Goal: Check status: Check status

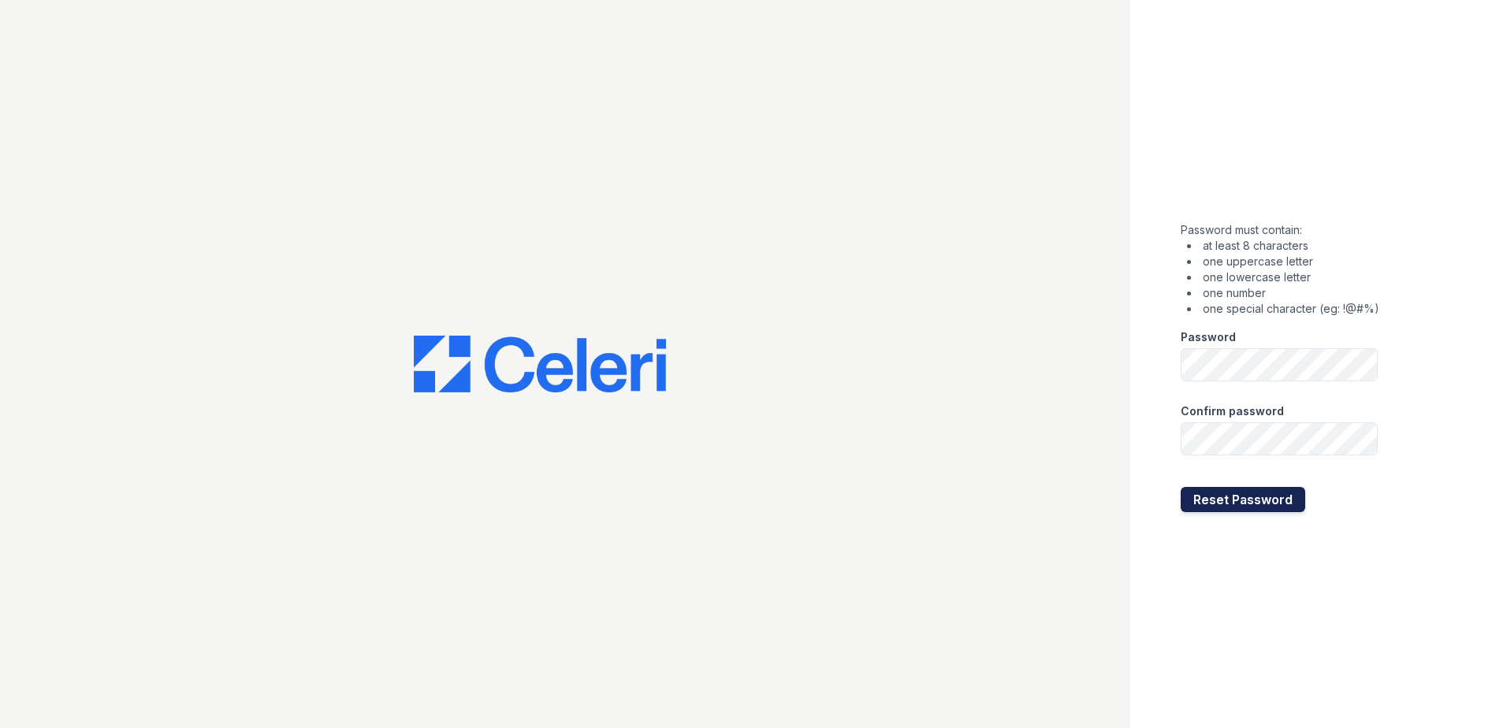
click at [1251, 500] on button "Reset Password" at bounding box center [1243, 499] width 125 height 25
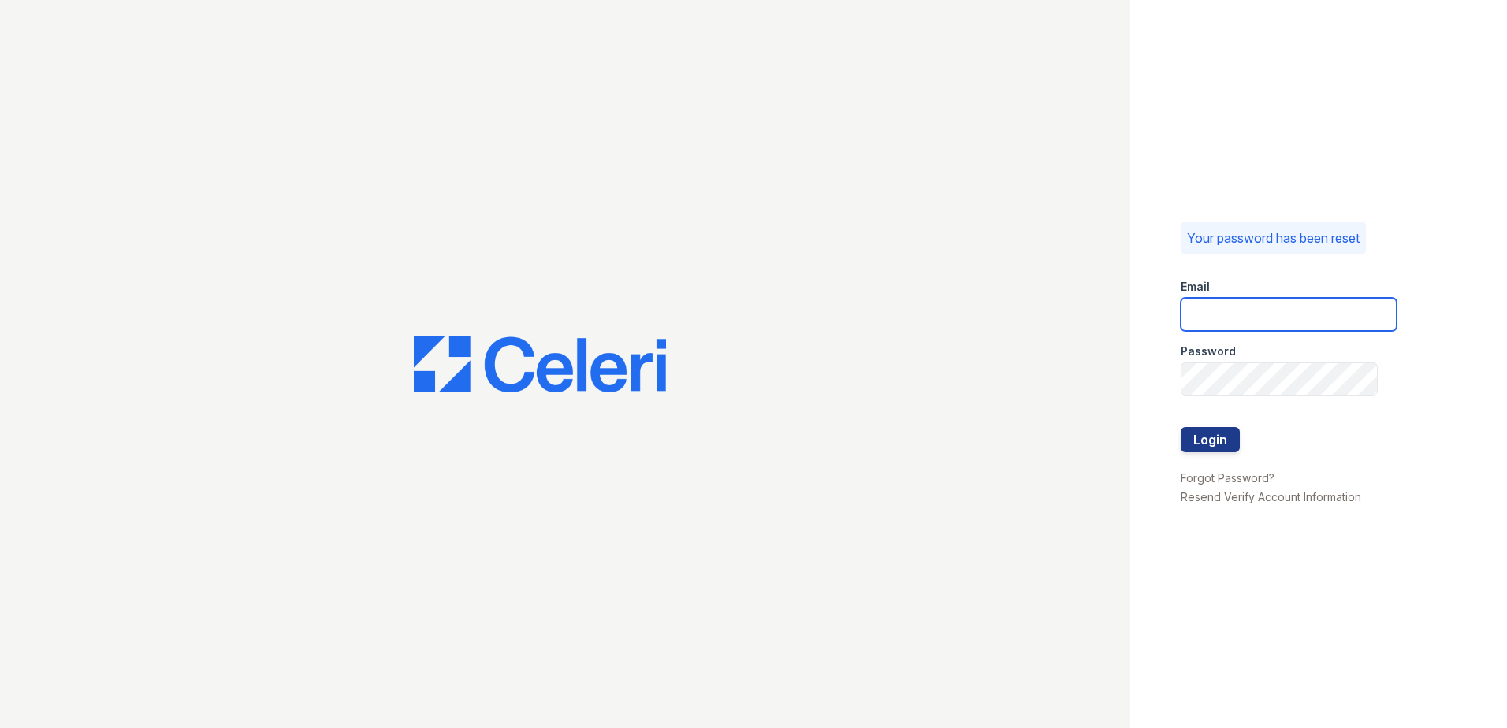
click at [1266, 304] on input "email" at bounding box center [1289, 314] width 216 height 33
type input "spatterson@trinity-pm.com"
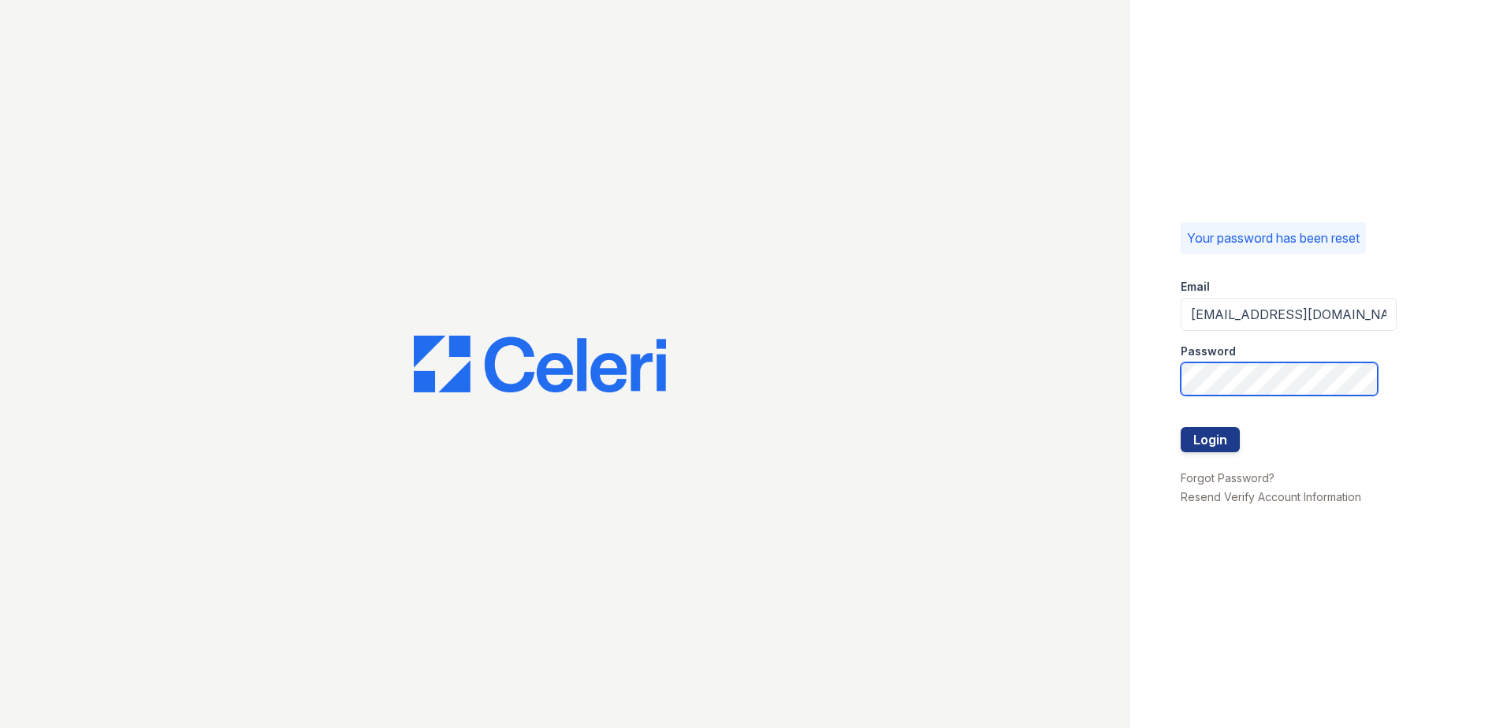
click at [1181, 427] on button "Login" at bounding box center [1210, 439] width 59 height 25
click at [583, 604] on div at bounding box center [565, 364] width 1130 height 728
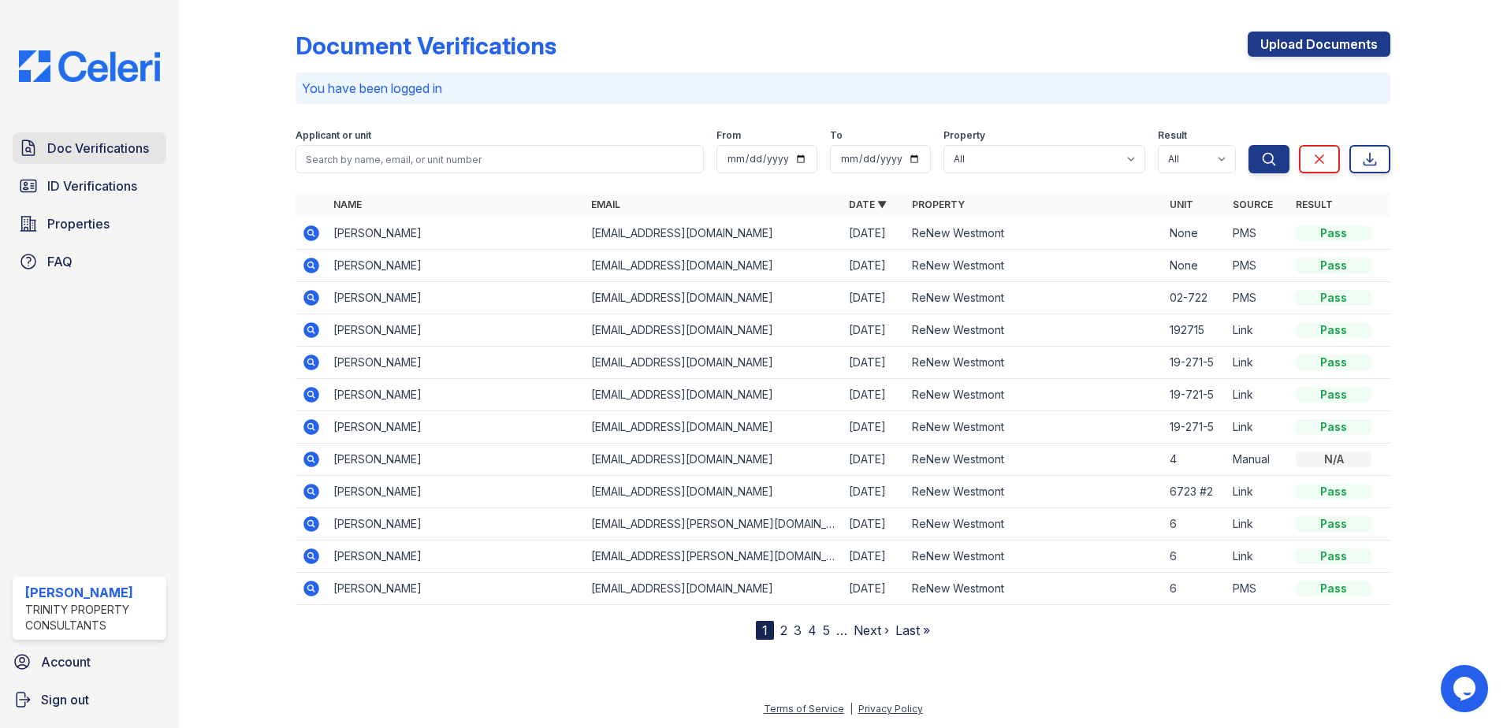
drag, startPoint x: 130, startPoint y: 140, endPoint x: 126, endPoint y: 149, distance: 9.5
click at [130, 140] on span "Doc Verifications" at bounding box center [98, 148] width 102 height 19
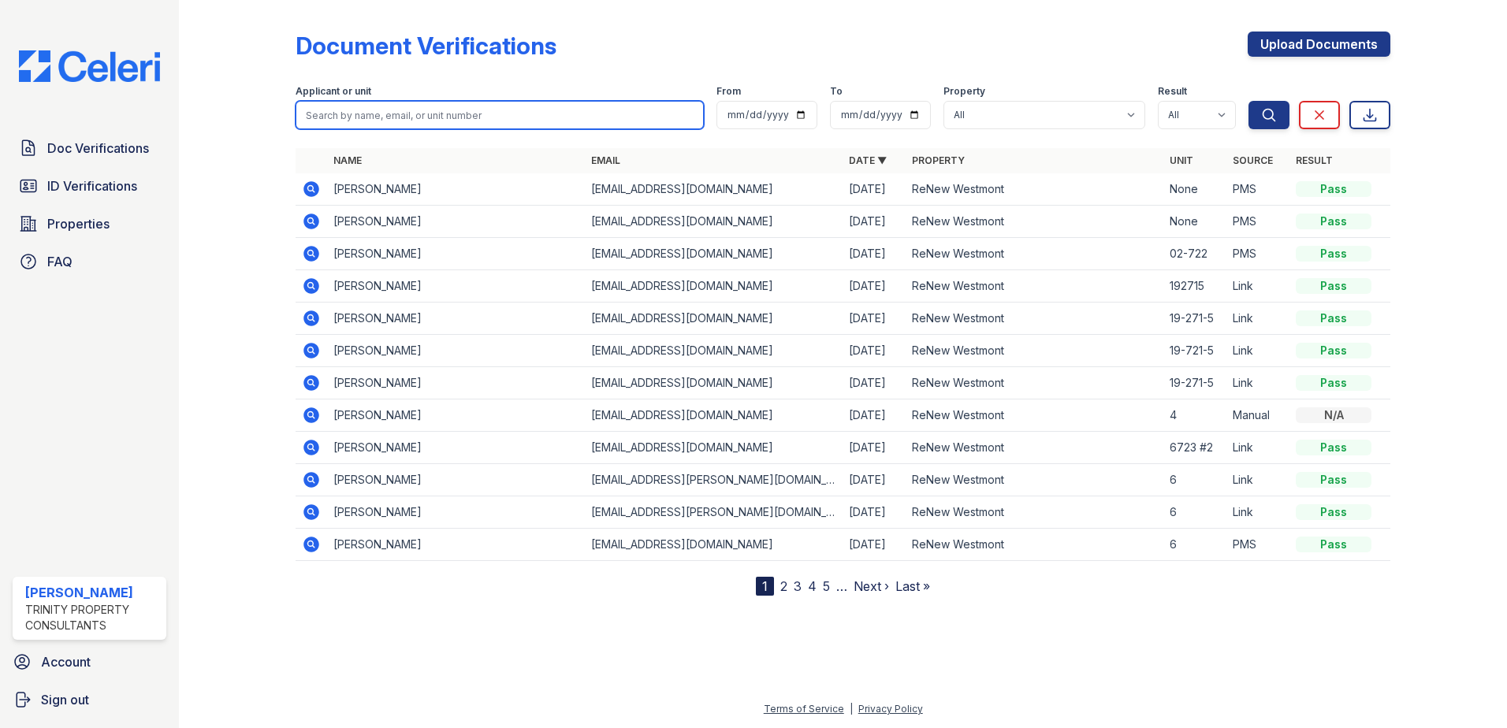
click at [391, 119] on input "search" at bounding box center [500, 115] width 408 height 28
type input "hall"
click at [1248, 101] on button "Search" at bounding box center [1268, 115] width 41 height 28
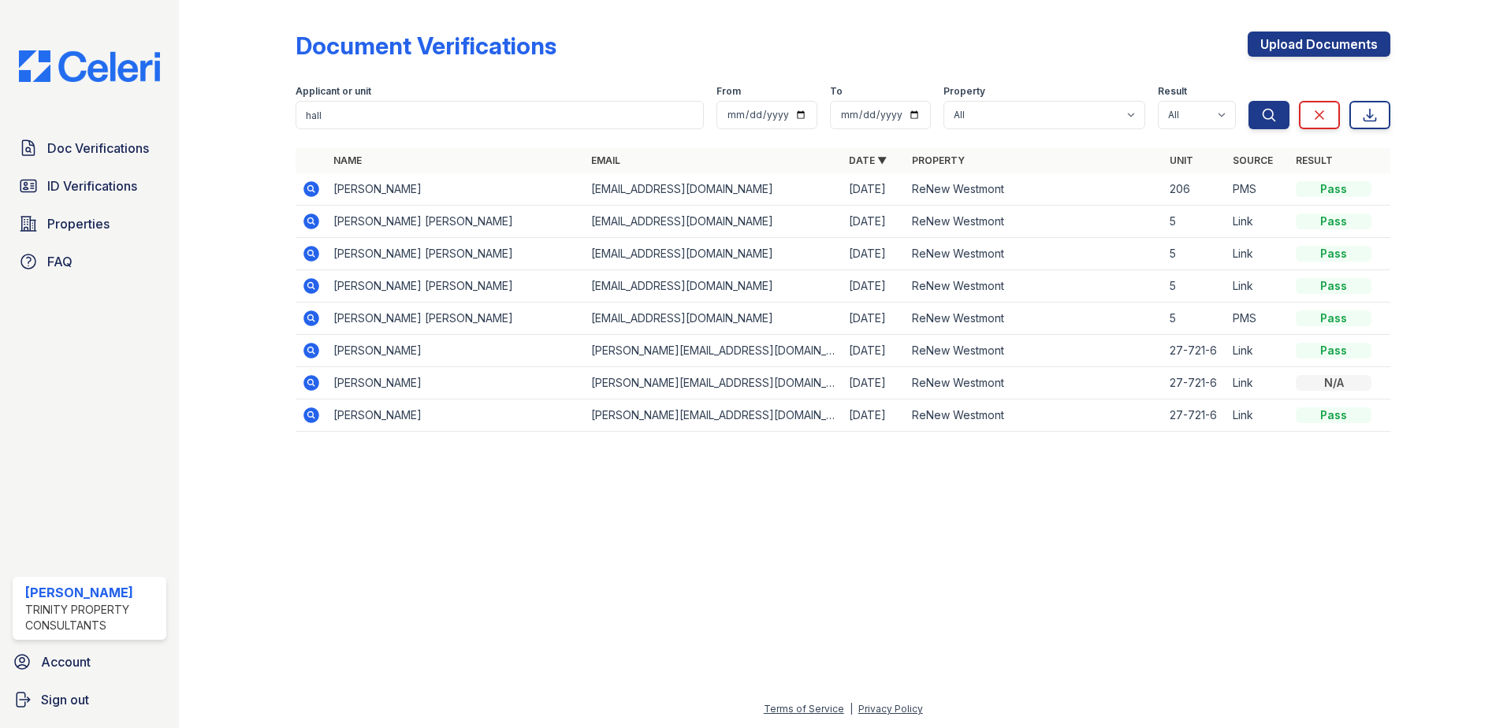
click at [311, 188] on icon at bounding box center [310, 188] width 4 height 4
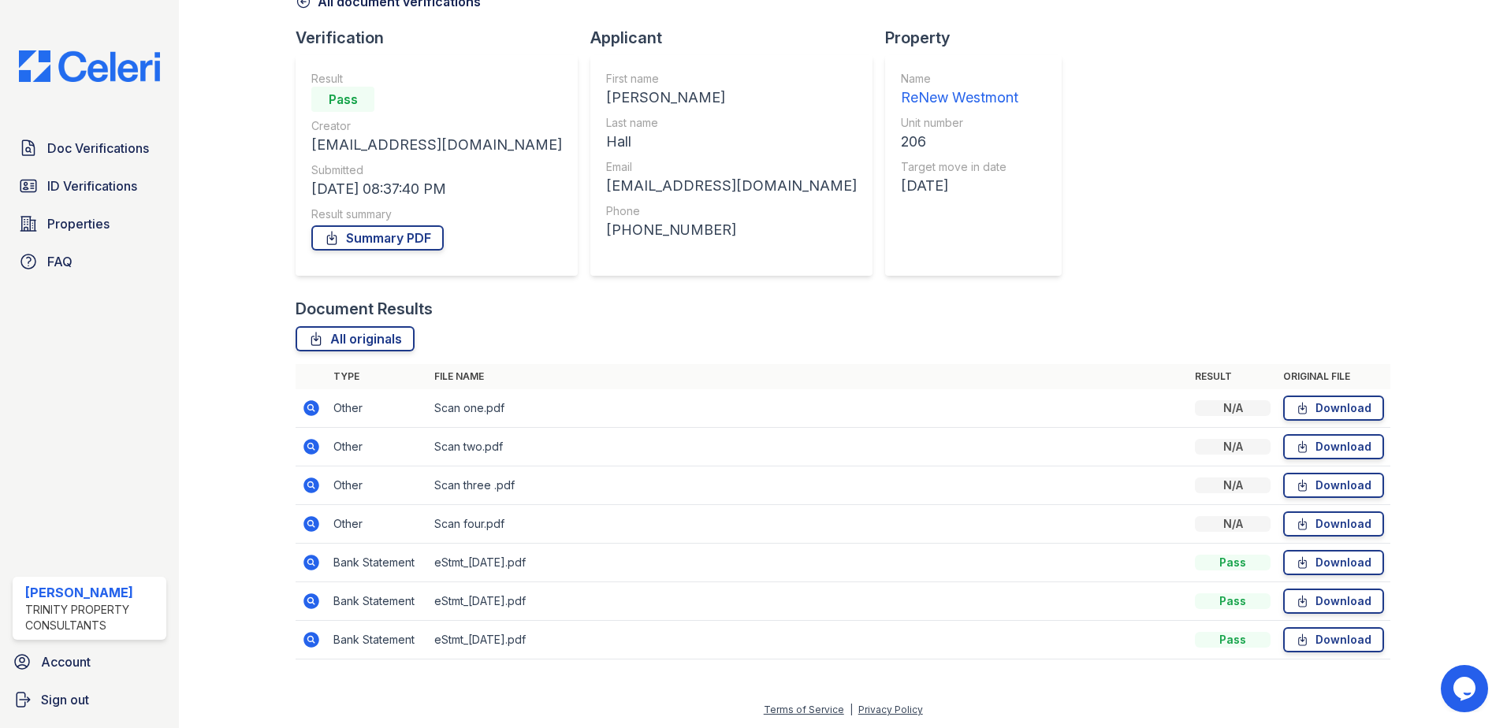
scroll to position [91, 0]
click at [313, 405] on icon at bounding box center [311, 408] width 16 height 16
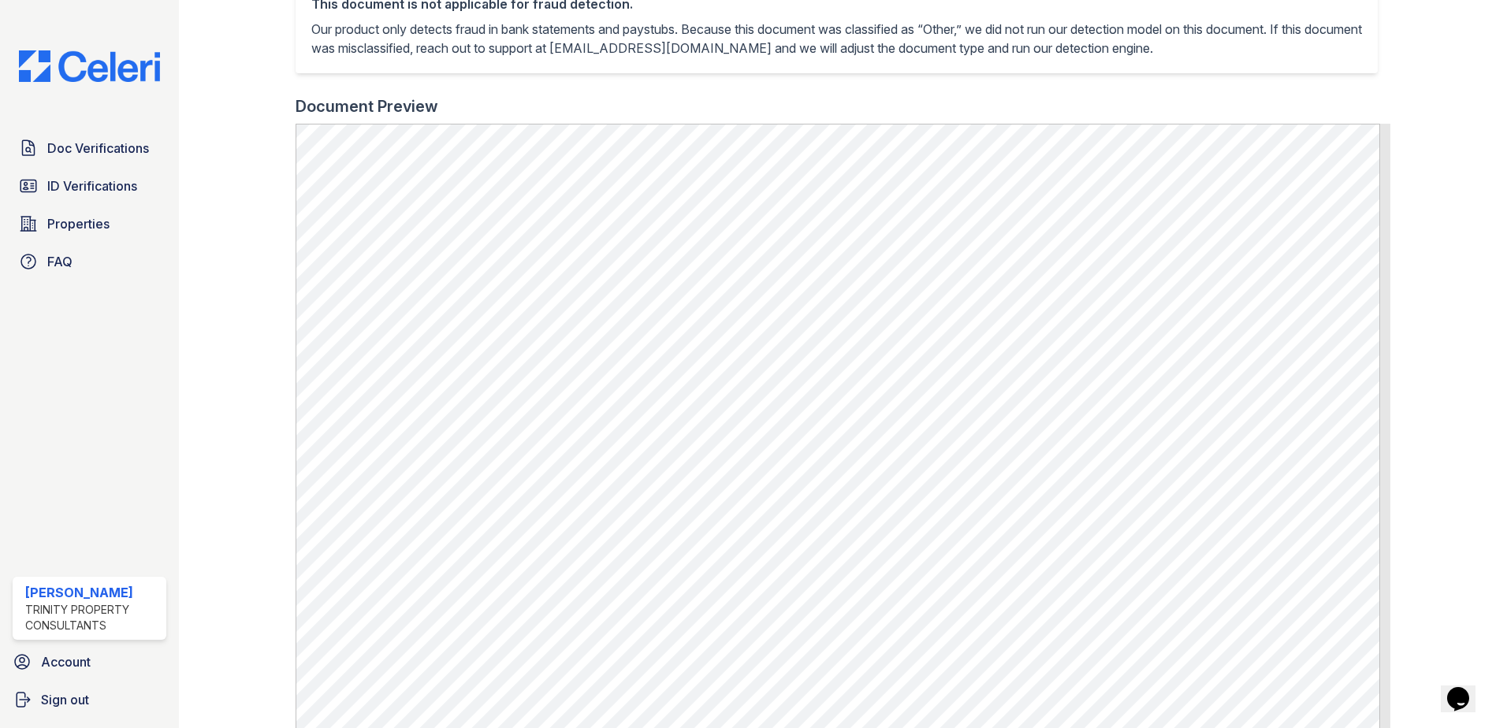
scroll to position [334, 0]
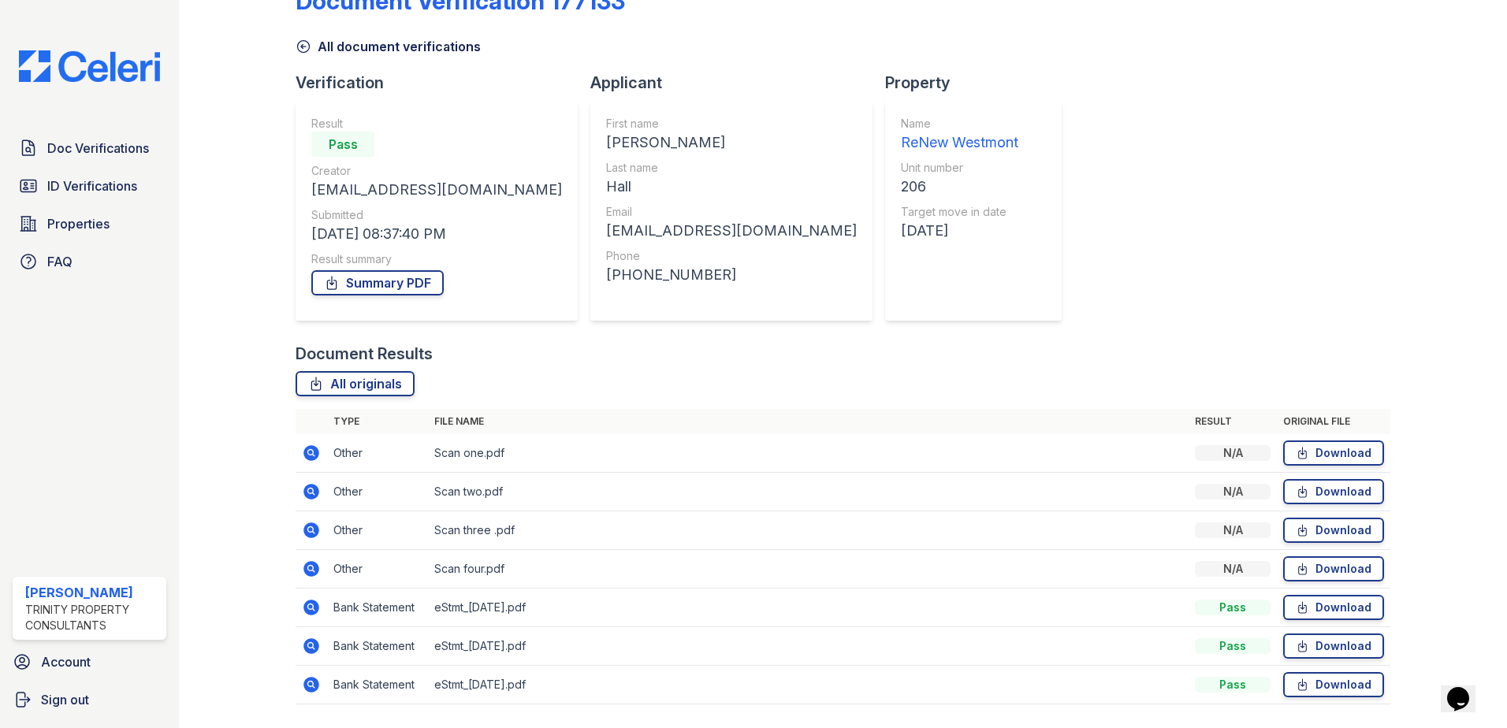
scroll to position [91, 0]
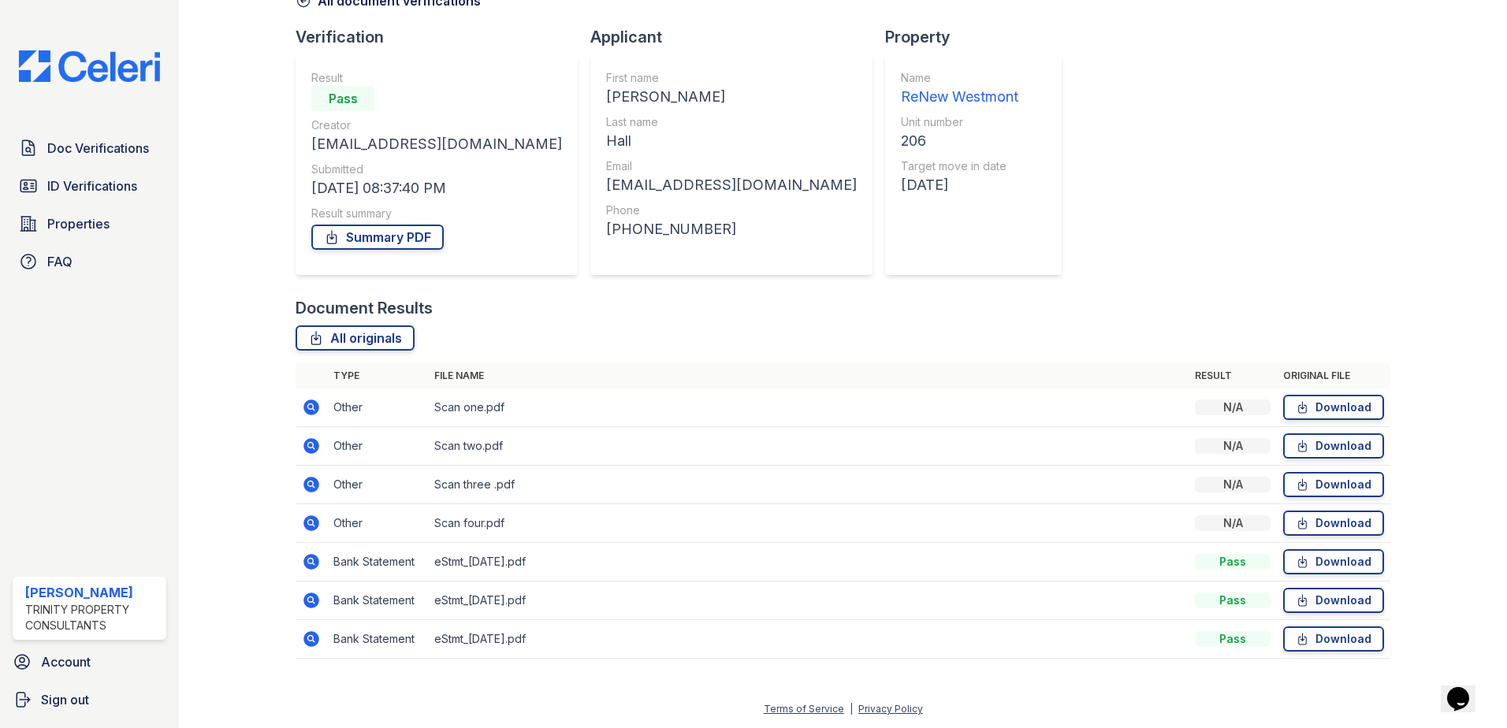
click at [308, 558] on icon at bounding box center [311, 562] width 16 height 16
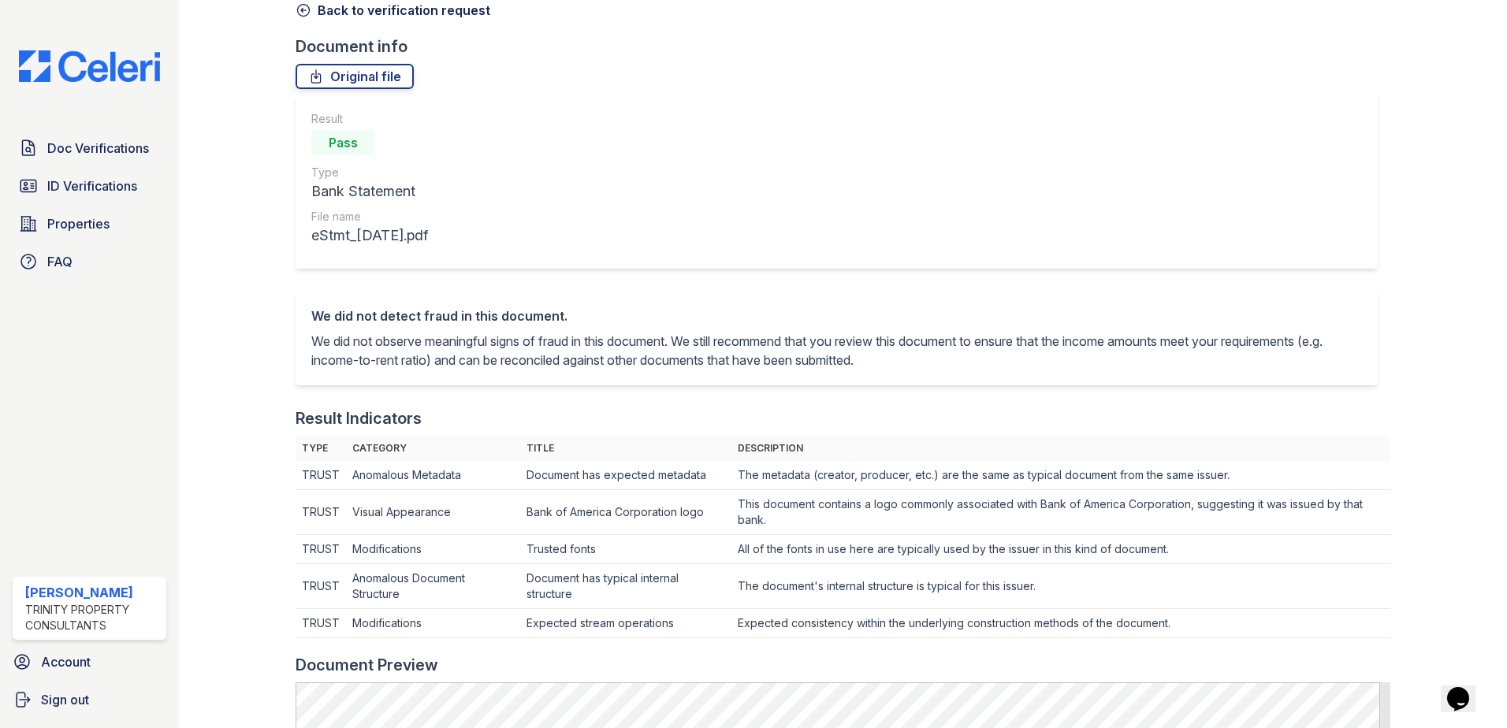
scroll to position [158, 0]
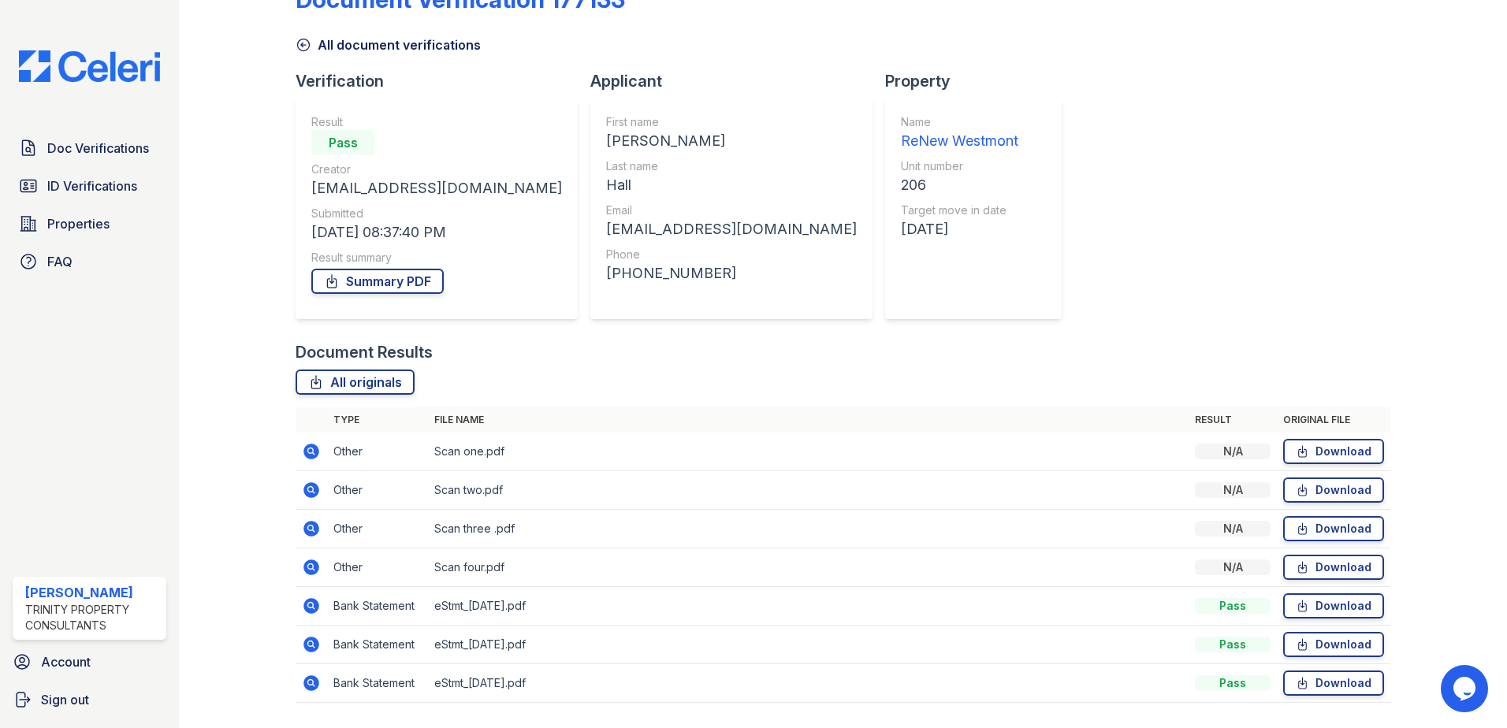
scroll to position [91, 0]
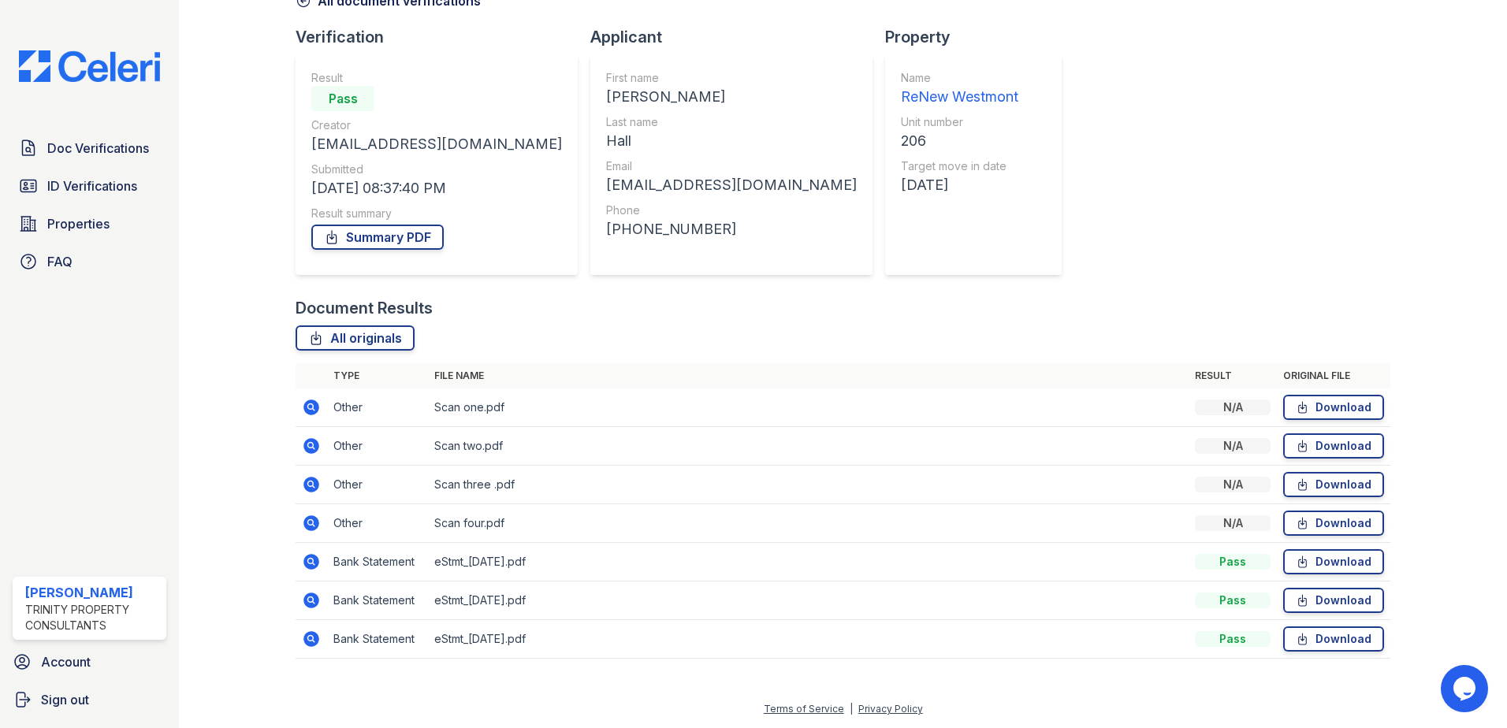
click at [306, 478] on icon at bounding box center [311, 484] width 19 height 19
